Goal: Share content: Share content

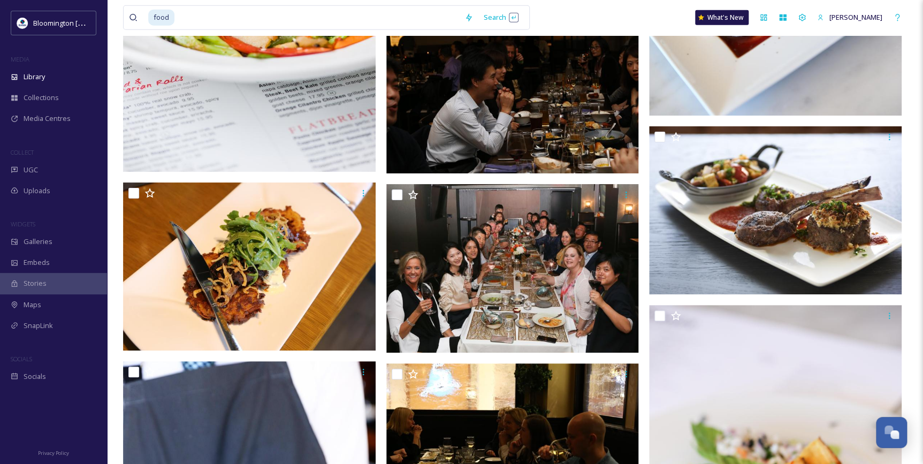
scroll to position [35863, 0]
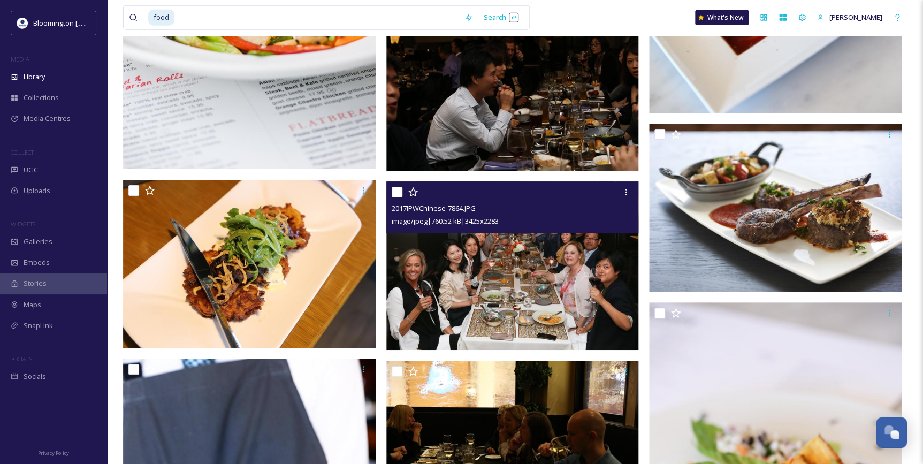
click at [404, 278] on img at bounding box center [512, 265] width 253 height 169
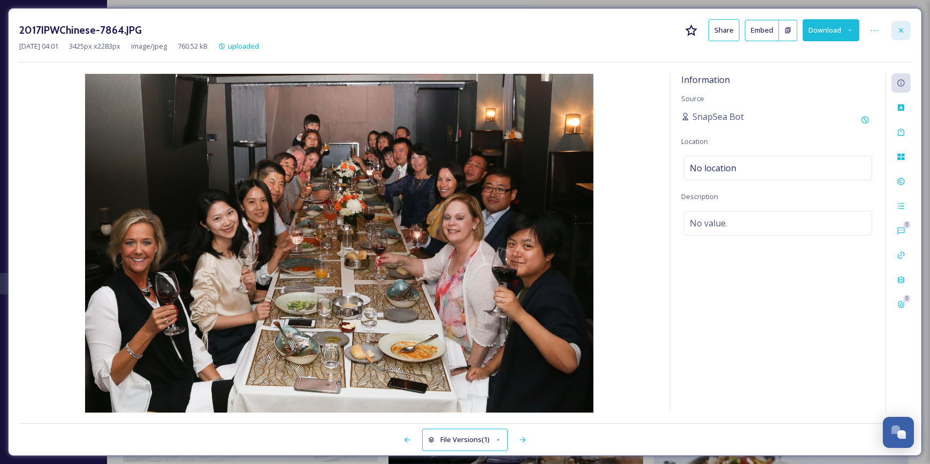
click at [908, 28] on div at bounding box center [900, 30] width 19 height 19
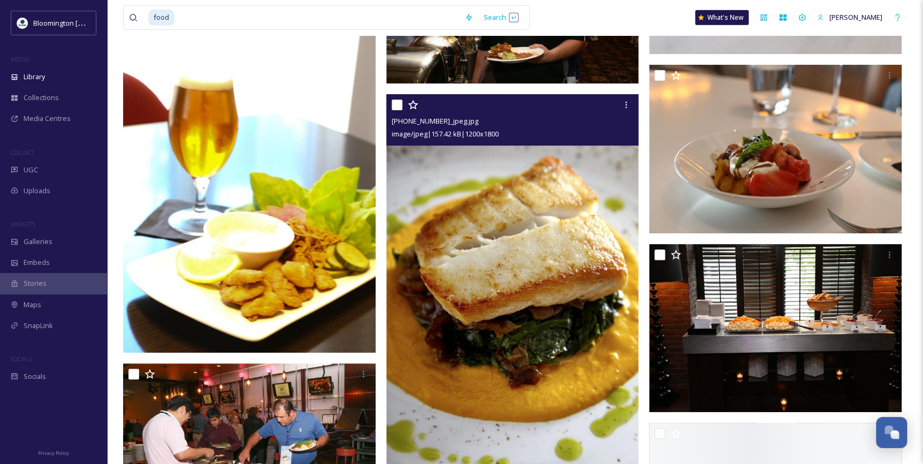
scroll to position [38198, 0]
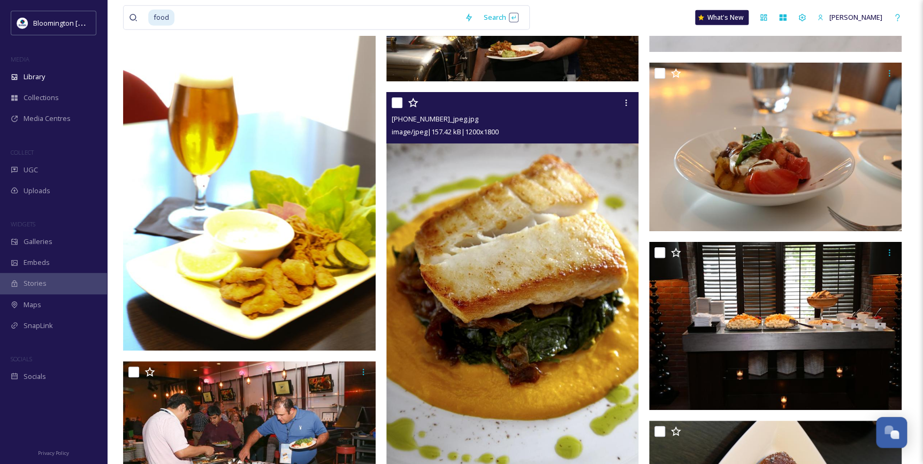
click at [484, 314] on img at bounding box center [512, 281] width 253 height 379
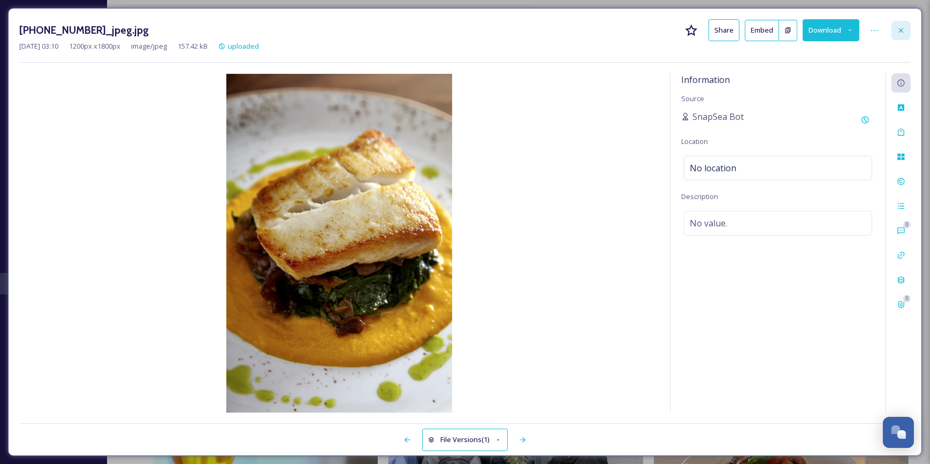
click at [907, 32] on div at bounding box center [900, 30] width 19 height 19
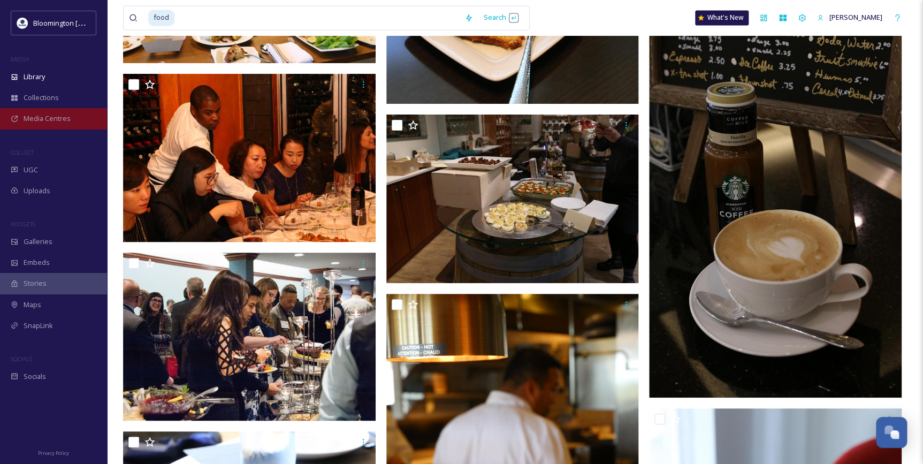
scroll to position [70057, 0]
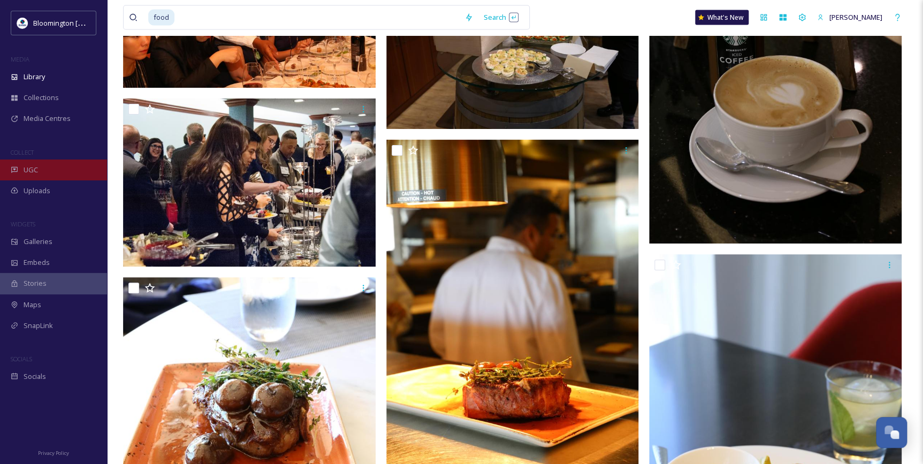
click at [85, 170] on div "UGC" at bounding box center [53, 169] width 107 height 21
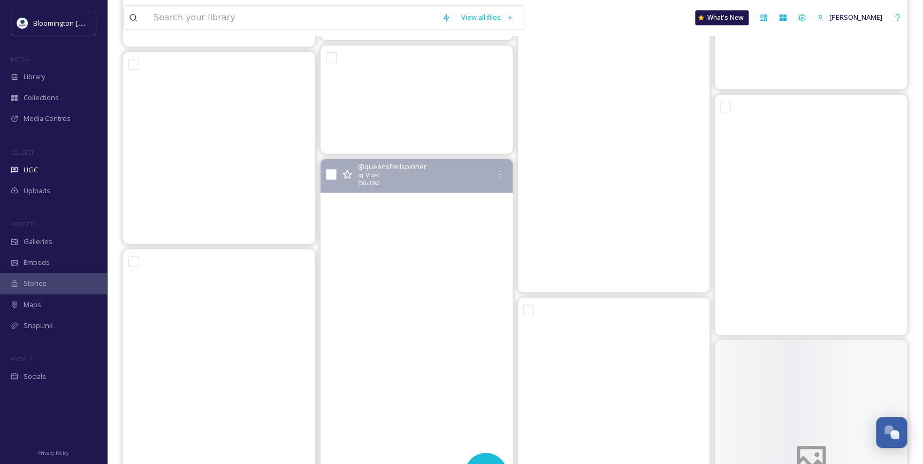
scroll to position [18580, 0]
